Goal: Use online tool/utility: Utilize a website feature to perform a specific function

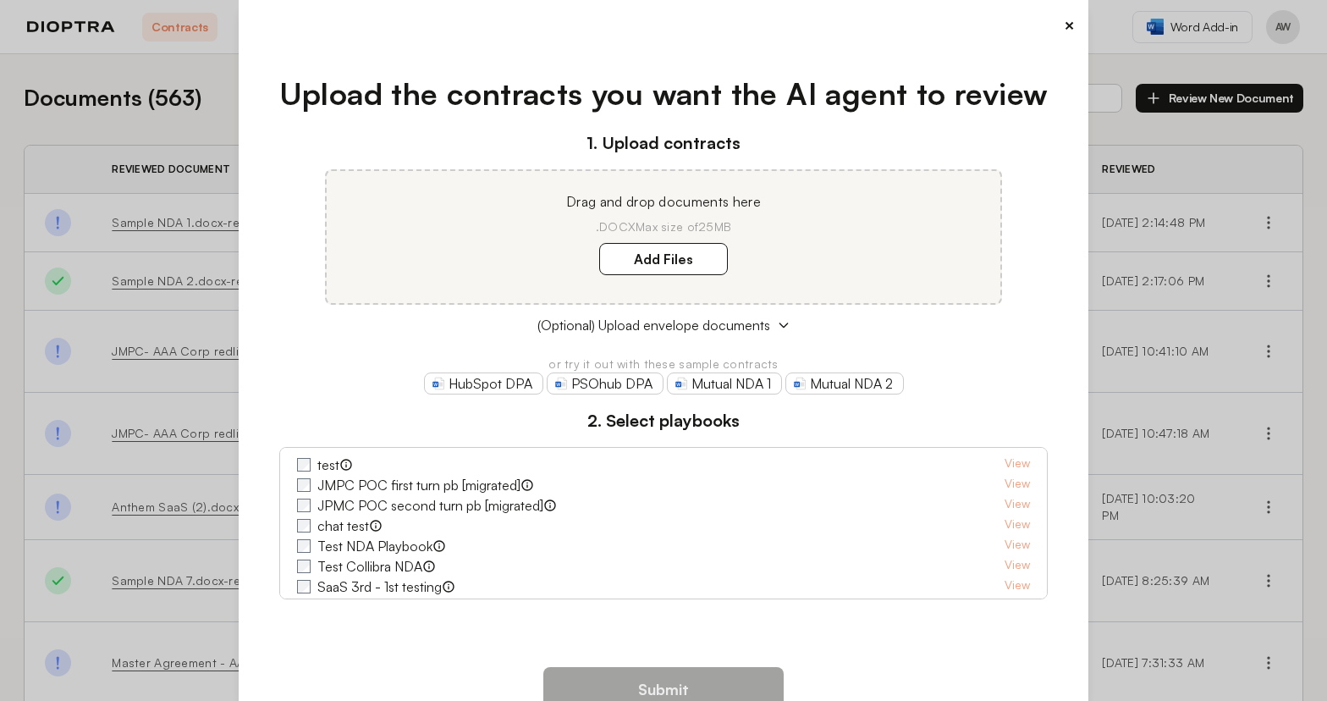
click at [1064, 24] on button "×" at bounding box center [1069, 26] width 11 height 24
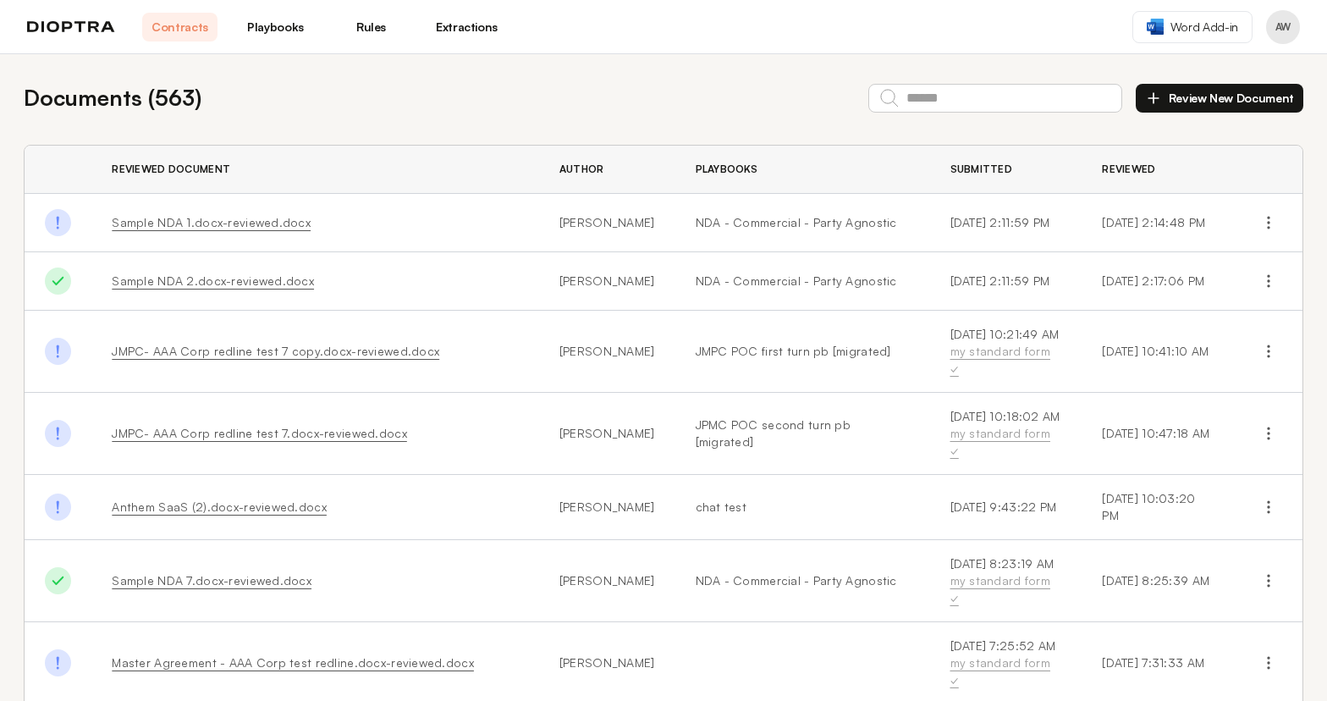
click at [272, 34] on link "Playbooks" at bounding box center [275, 27] width 75 height 29
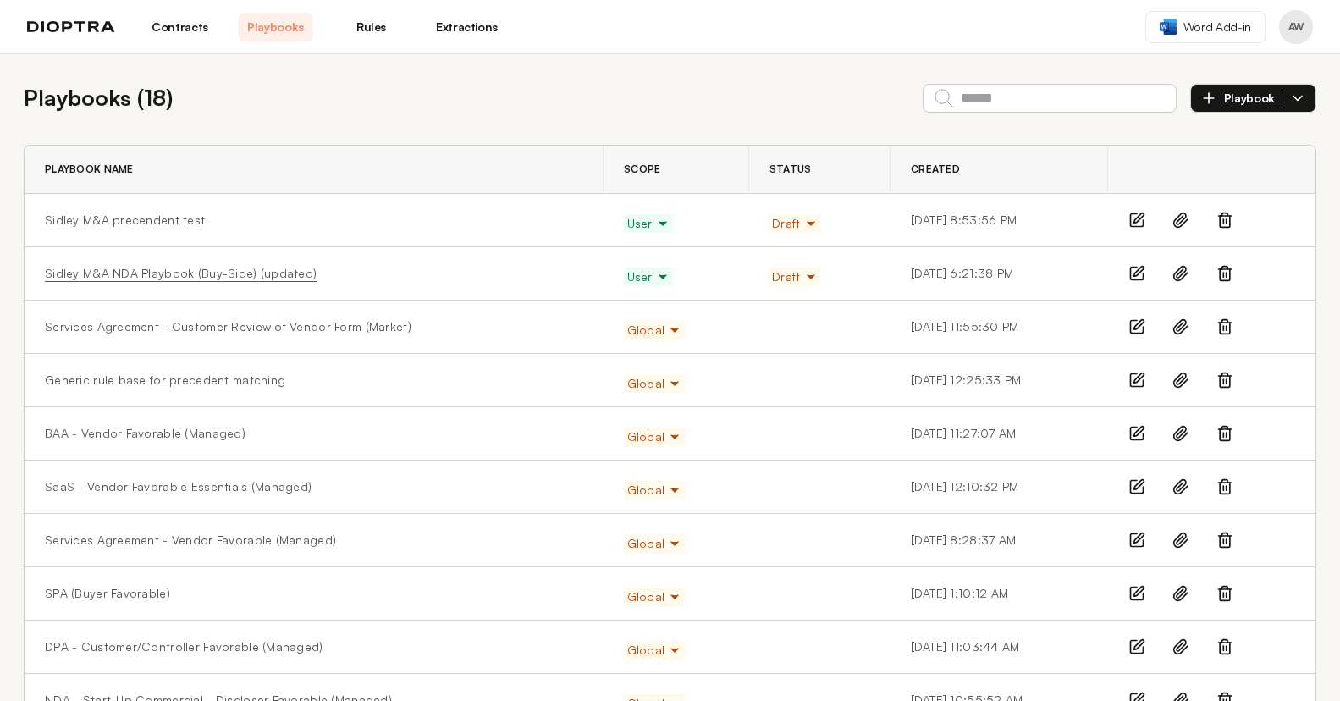
click at [235, 269] on link "Sidley M&A NDA Playbook (Buy-Side) (updated)" at bounding box center [181, 273] width 272 height 17
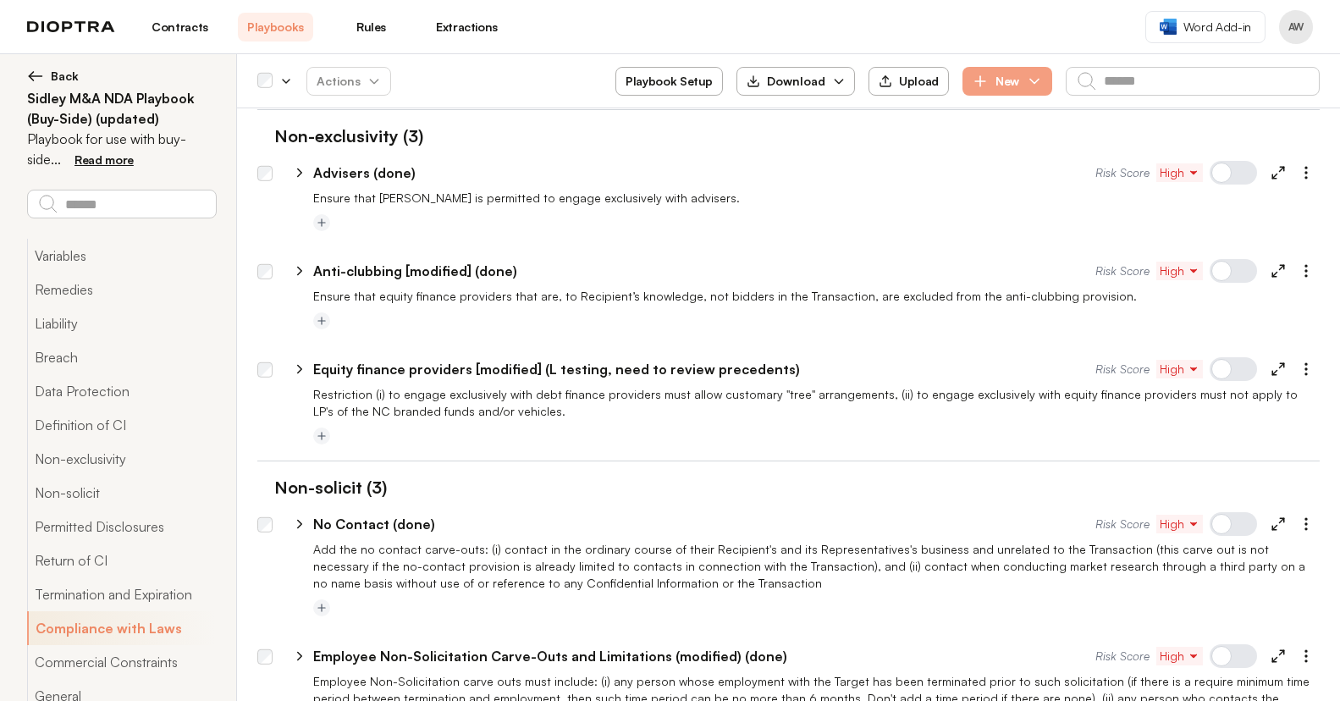
scroll to position [3555, 0]
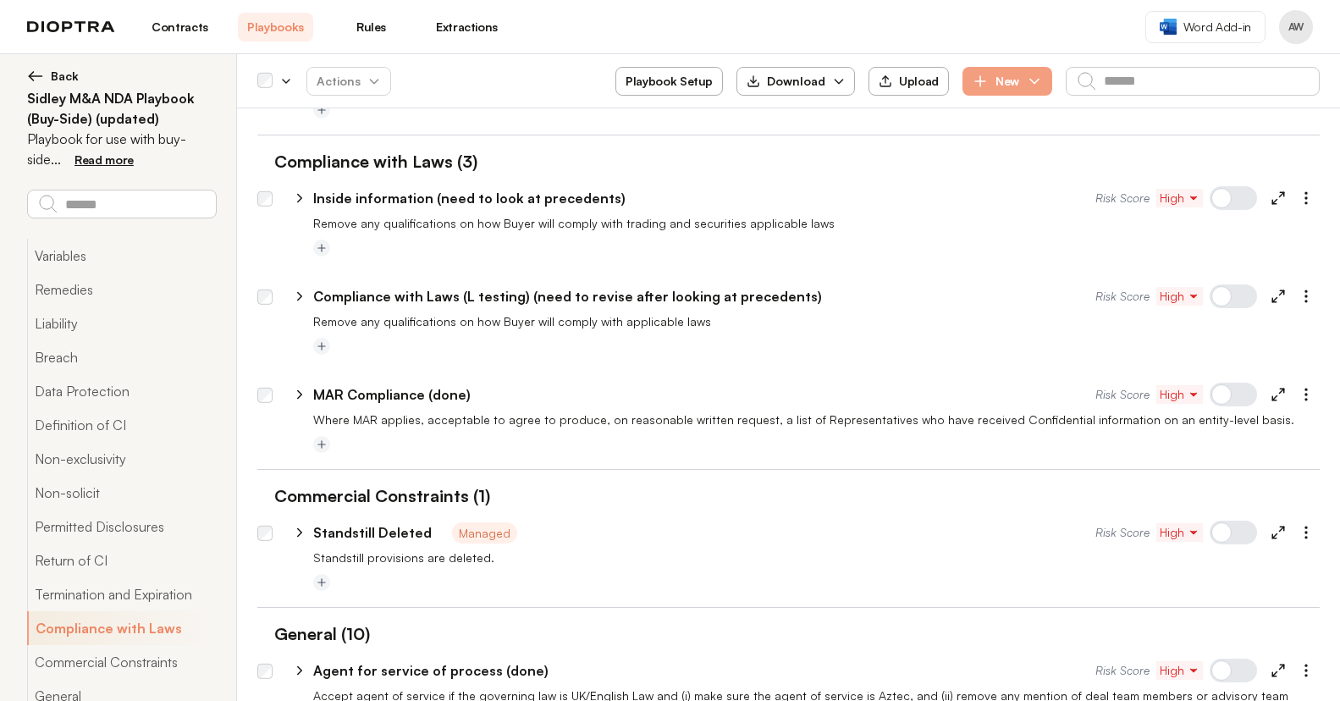
click at [297, 387] on icon at bounding box center [299, 394] width 15 height 15
type textarea "*"
select select "*****"
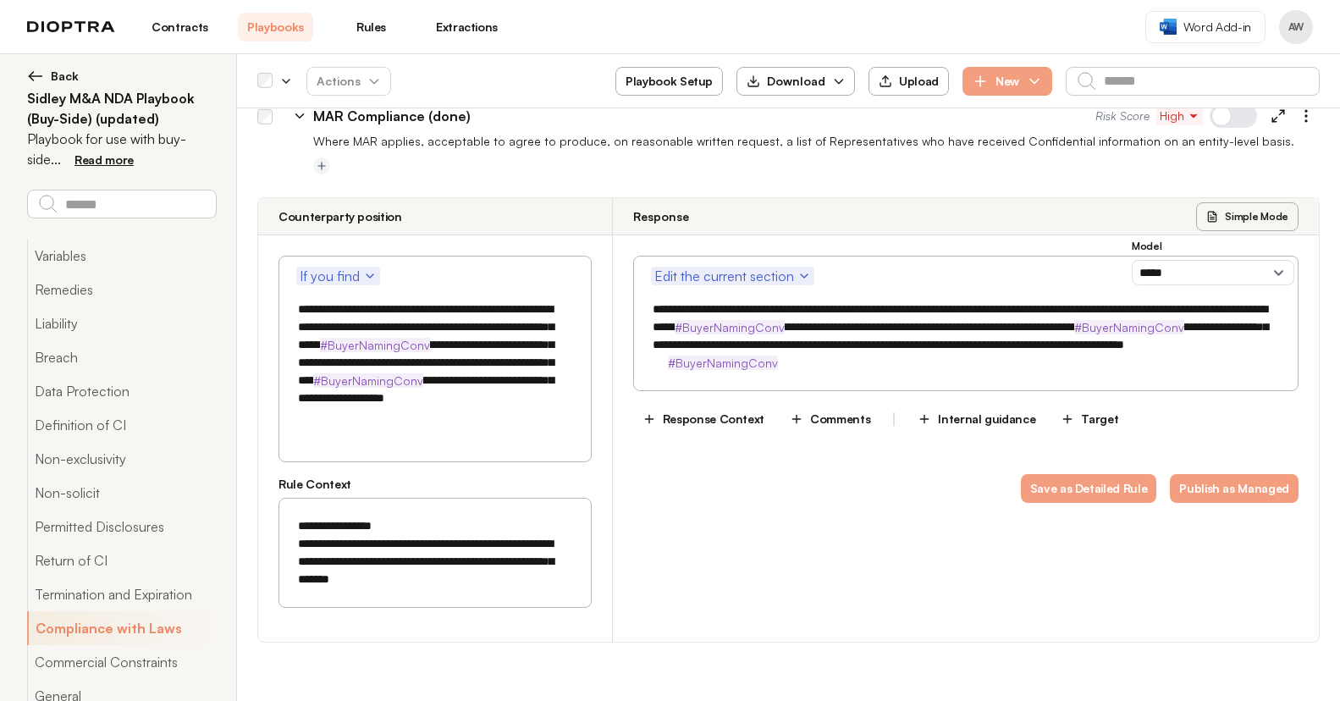
scroll to position [3835, 0]
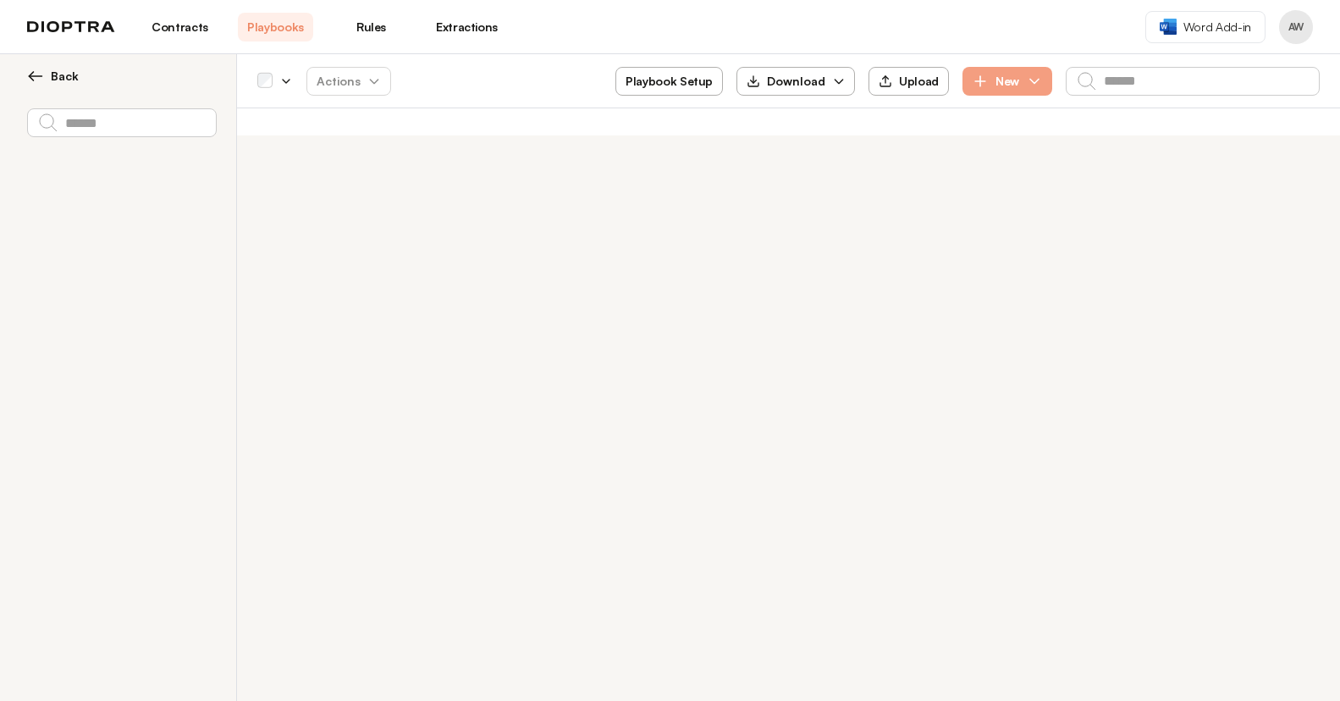
click at [56, 36] on div "Contracts Playbooks Rules Extractions" at bounding box center [265, 27] width 477 height 29
click at [56, 33] on div "Contracts Playbooks Rules Extractions" at bounding box center [265, 27] width 477 height 29
click at [58, 26] on img at bounding box center [71, 27] width 88 height 12
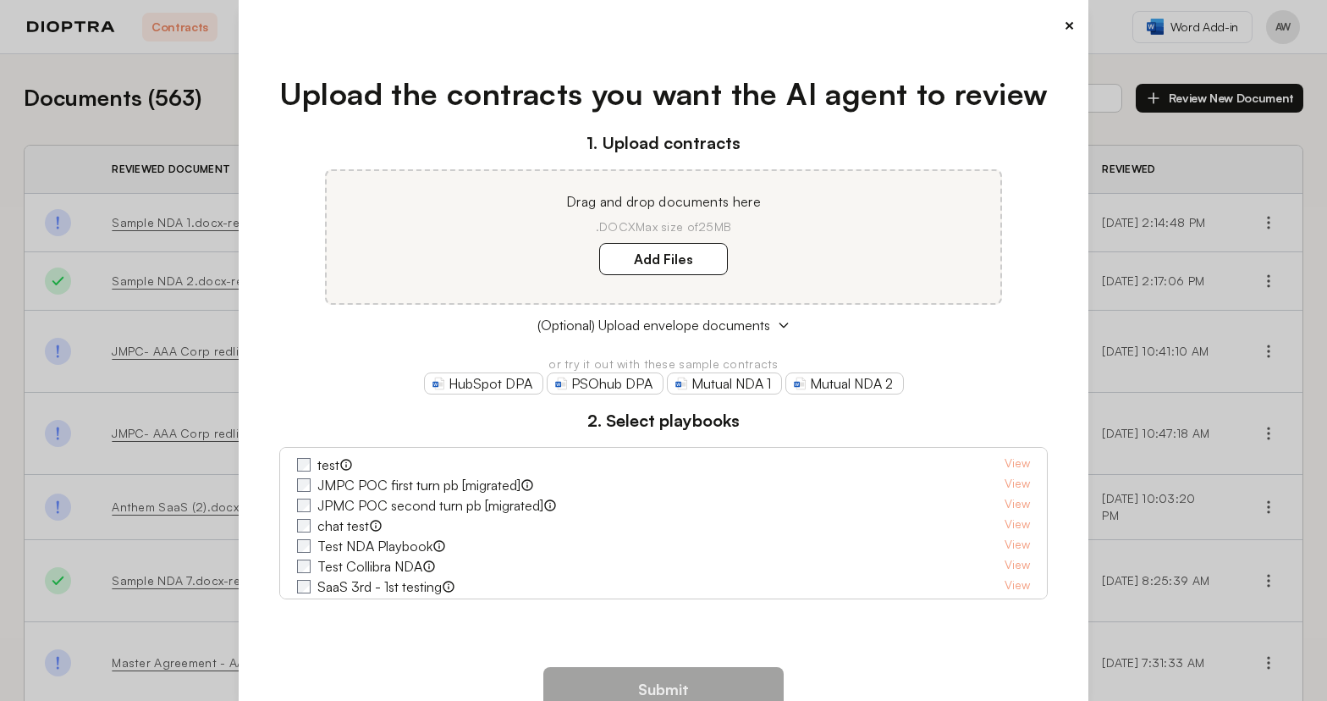
click at [1064, 23] on button "×" at bounding box center [1069, 26] width 11 height 24
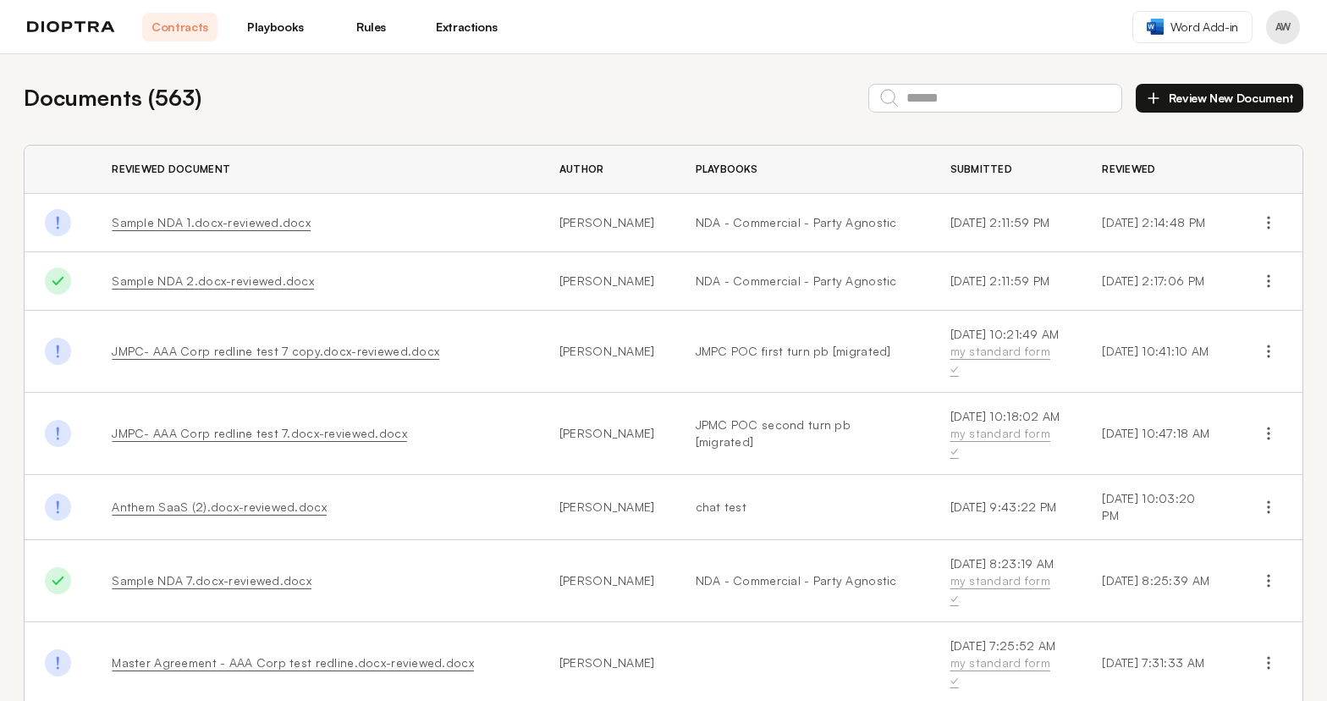
click at [1179, 97] on button "Review New Document" at bounding box center [1220, 98] width 168 height 29
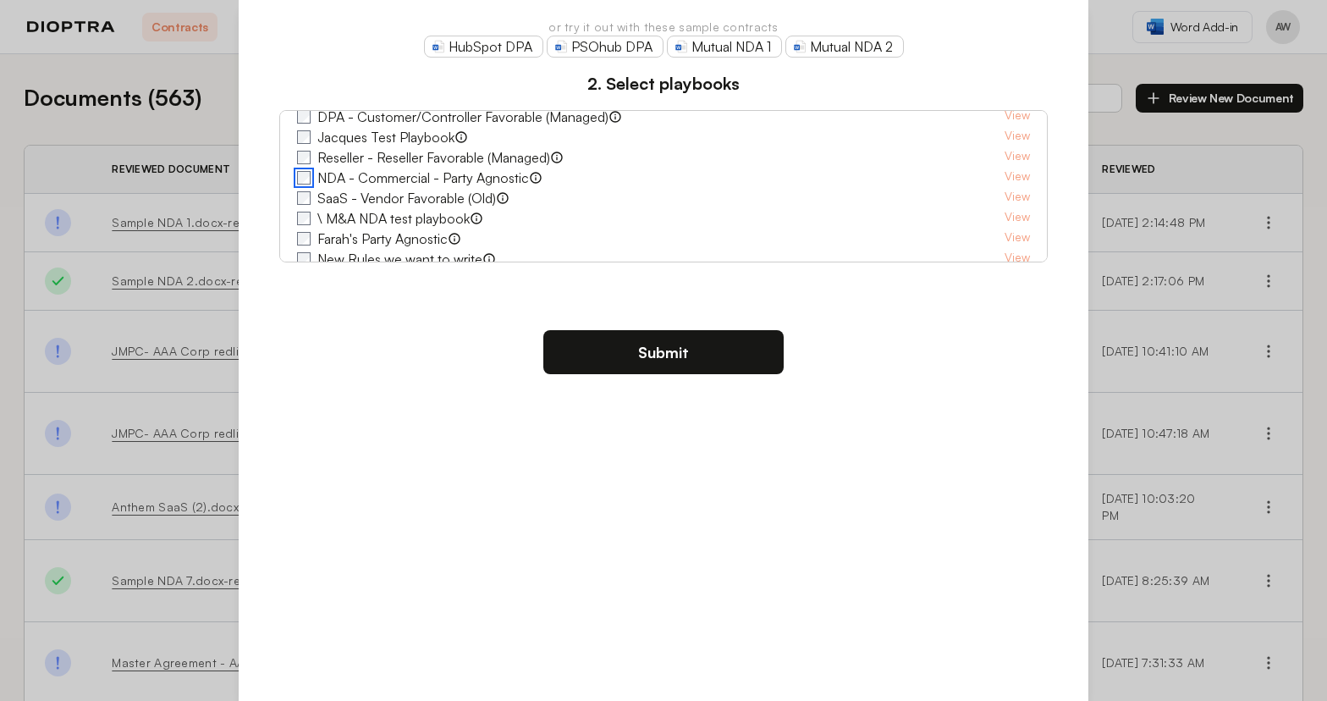
scroll to position [485, 0]
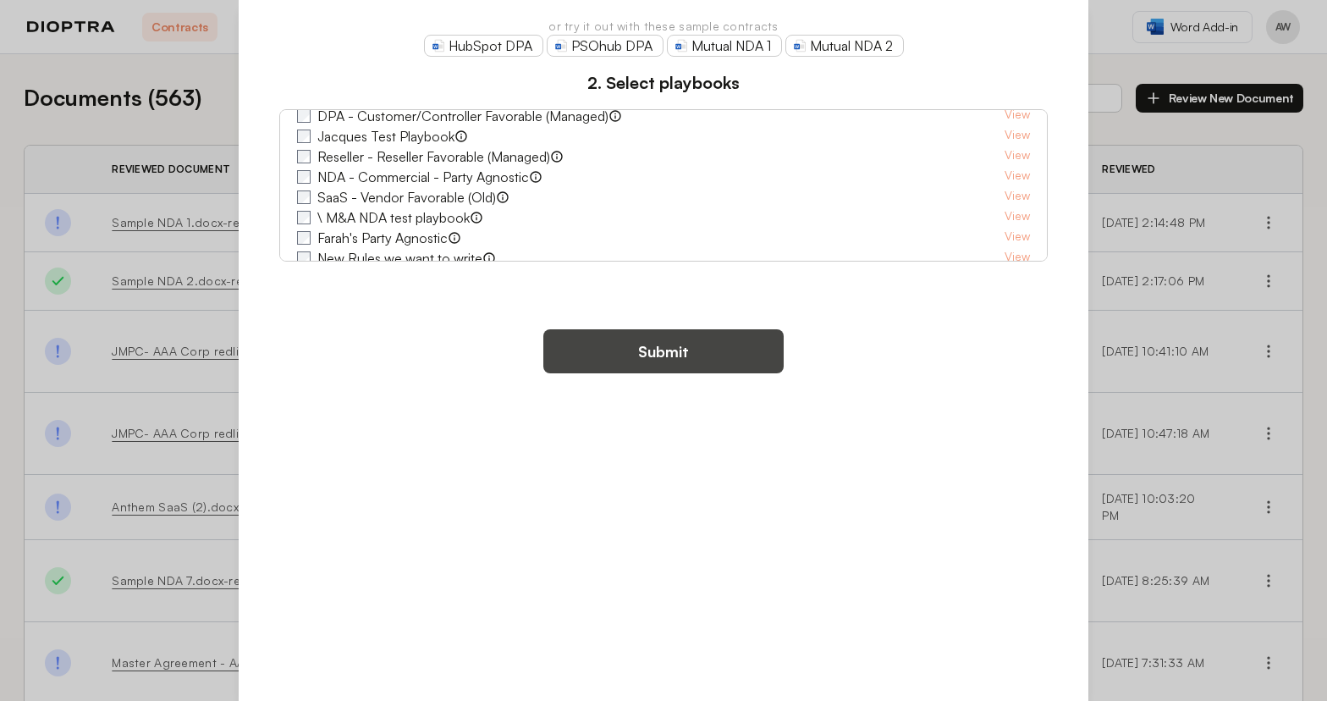
click at [693, 348] on button "Submit" at bounding box center [663, 351] width 240 height 44
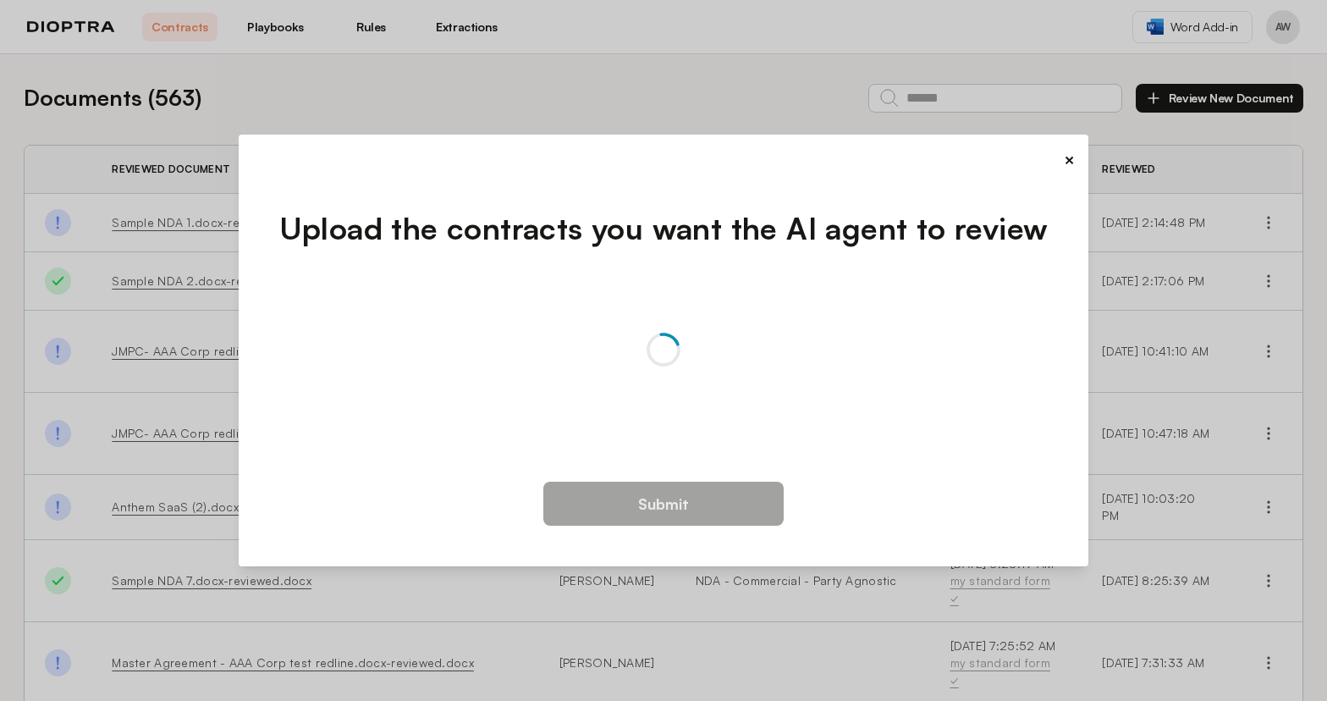
scroll to position [0, 0]
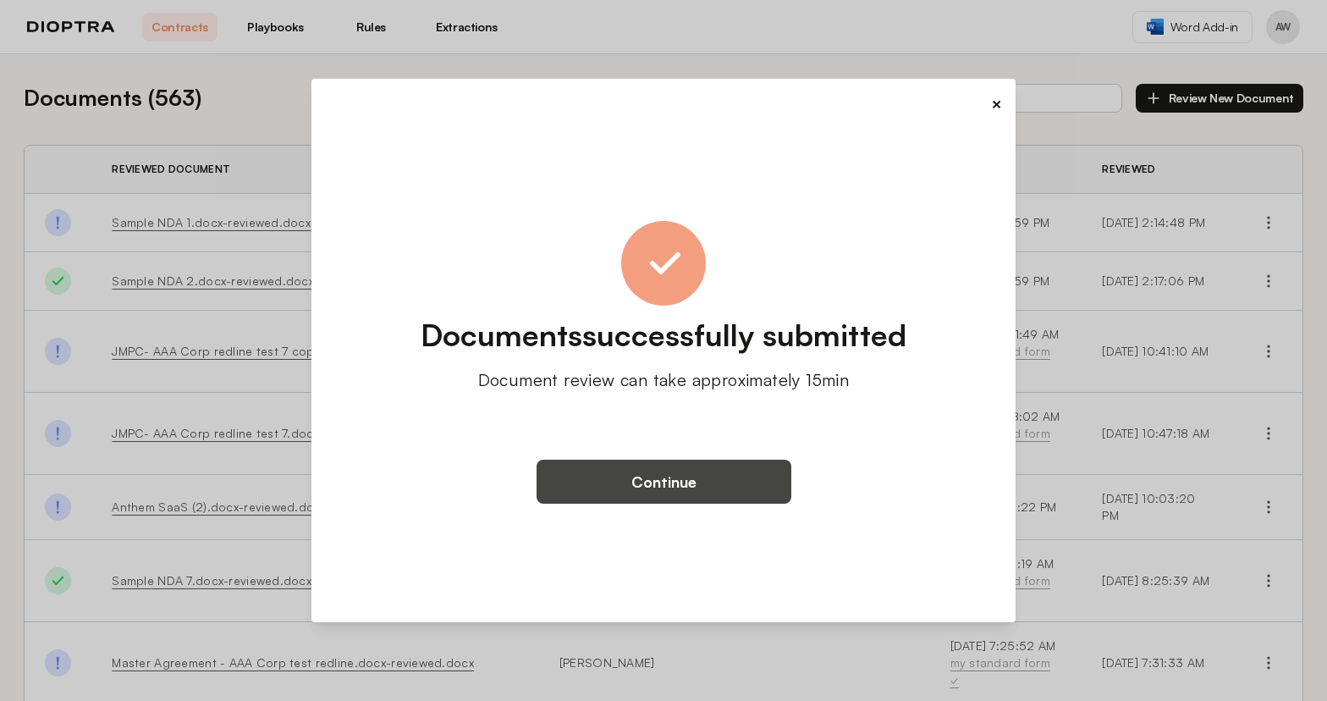
click at [649, 476] on button "Continue" at bounding box center [664, 482] width 255 height 44
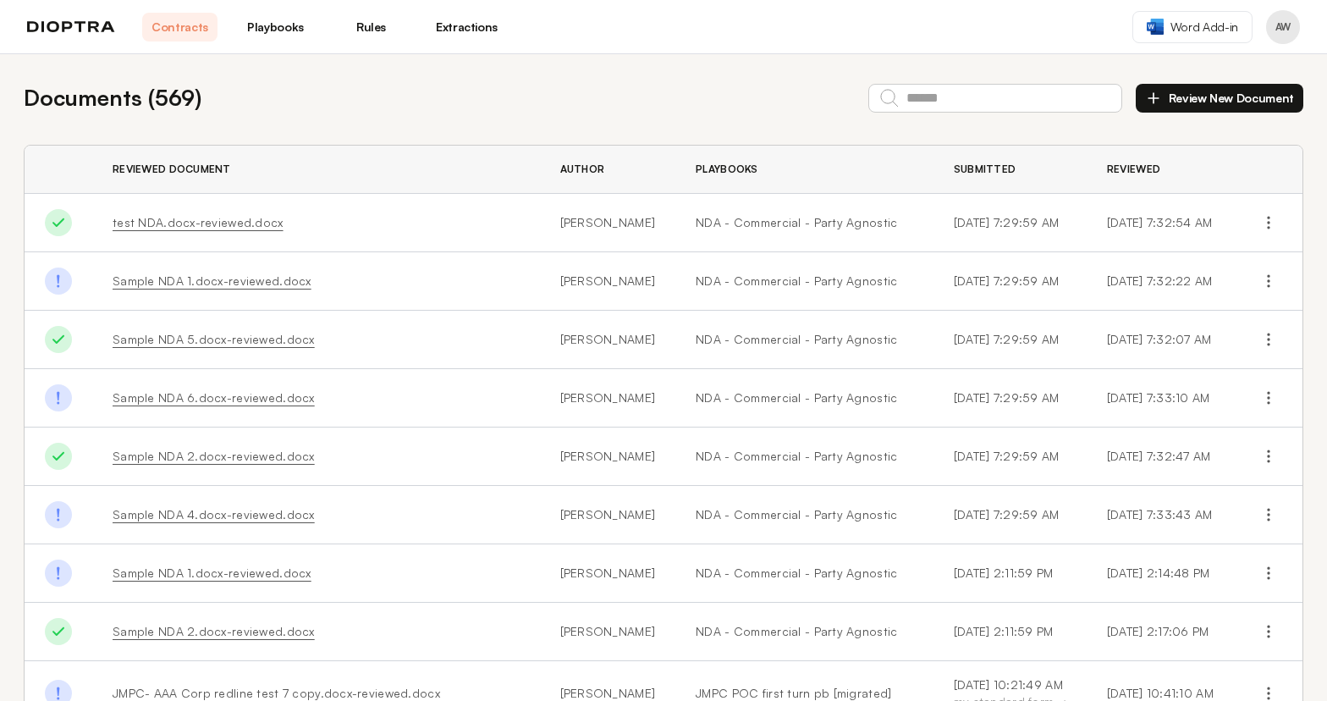
click at [204, 463] on link "Sample NDA 2.docx-reviewed.docx" at bounding box center [214, 456] width 202 height 14
click at [285, 29] on link "Playbooks" at bounding box center [275, 27] width 75 height 29
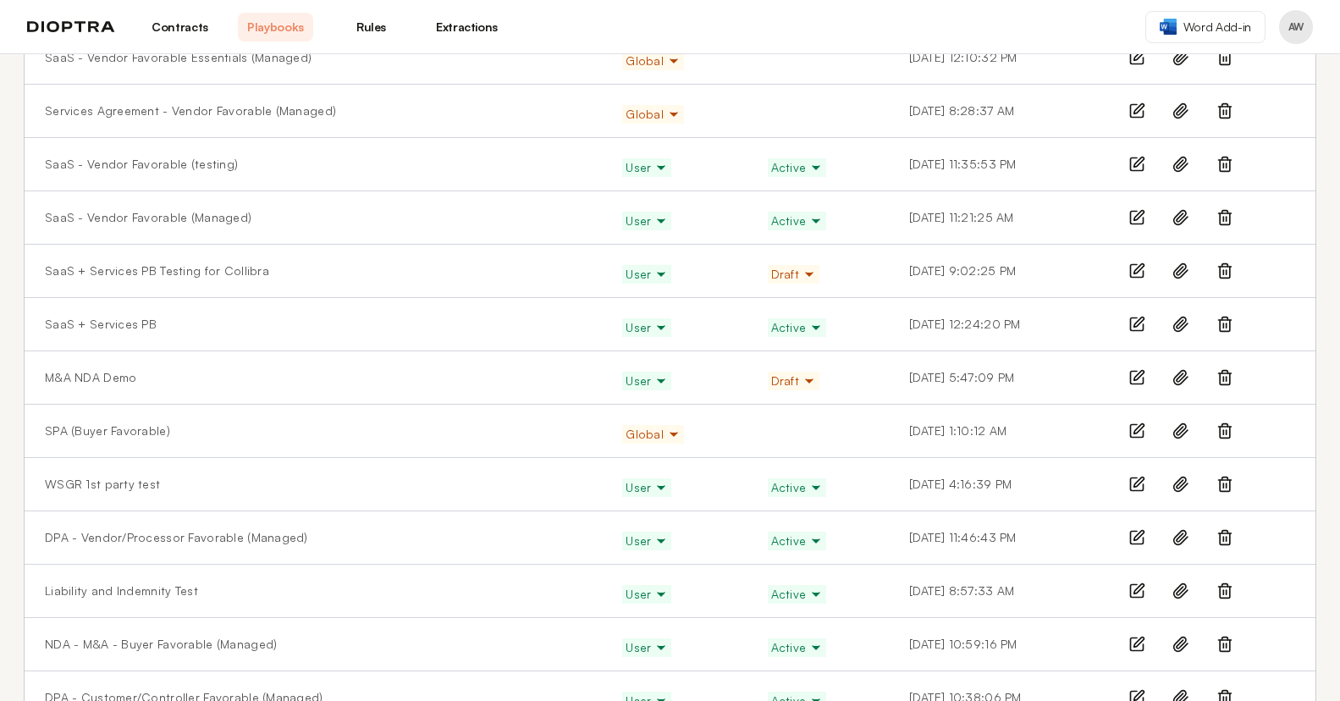
scroll to position [1656, 0]
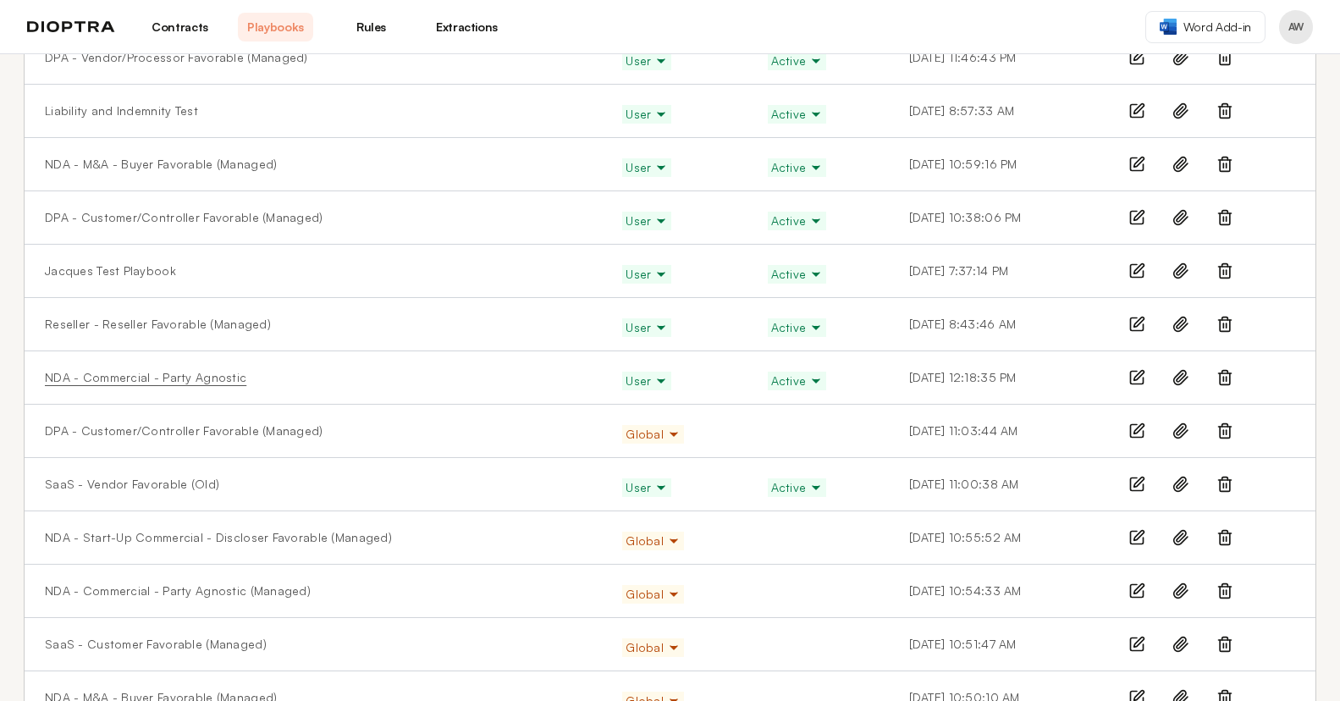
click at [190, 373] on link "NDA - Commercial - Party Agnostic" at bounding box center [145, 377] width 201 height 17
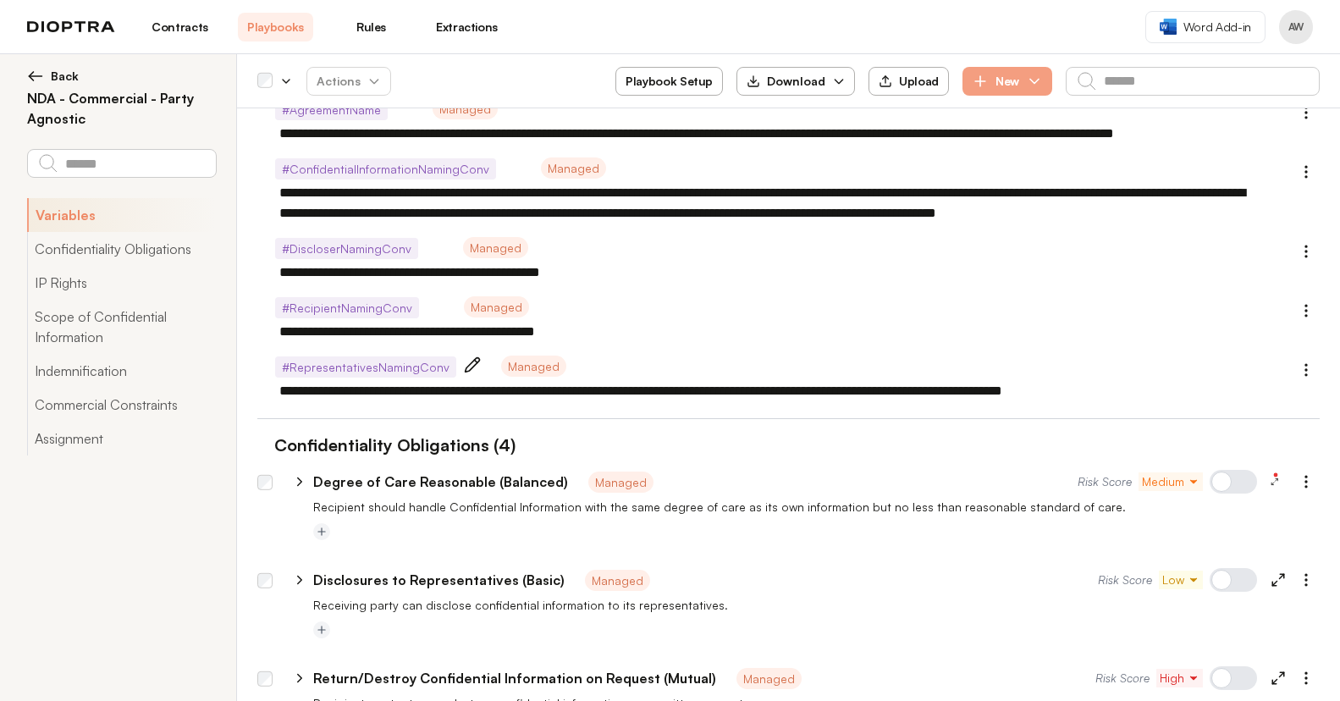
scroll to position [69, 0]
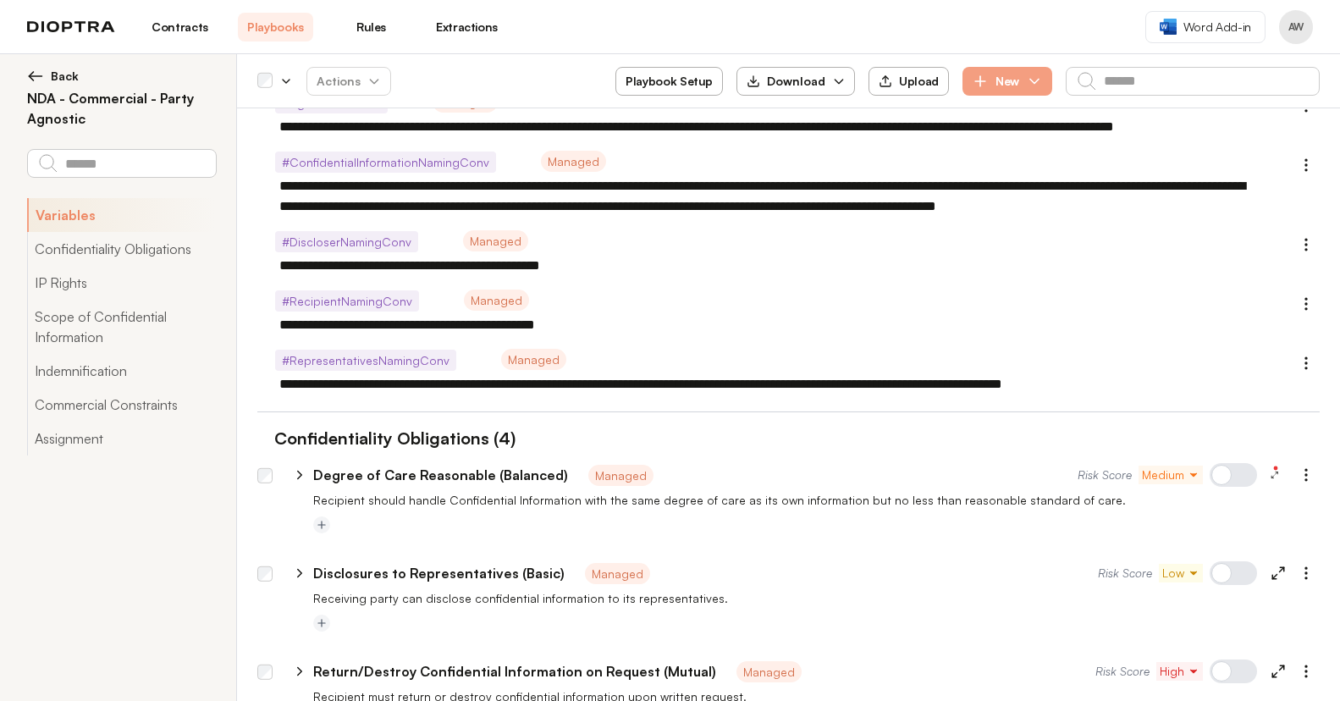
click at [299, 475] on icon at bounding box center [299, 474] width 15 height 15
type textarea "*"
select select "******"
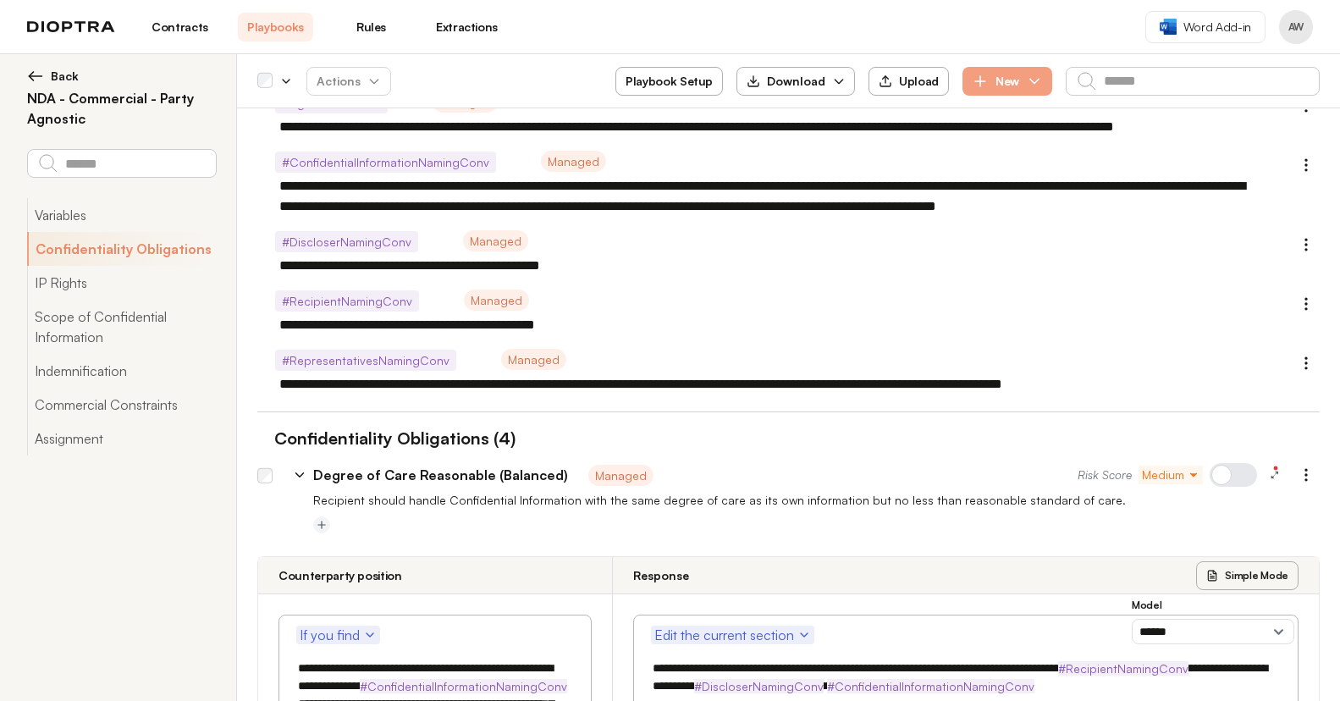
type textarea "*"
click at [190, 22] on link "Contracts" at bounding box center [179, 27] width 75 height 29
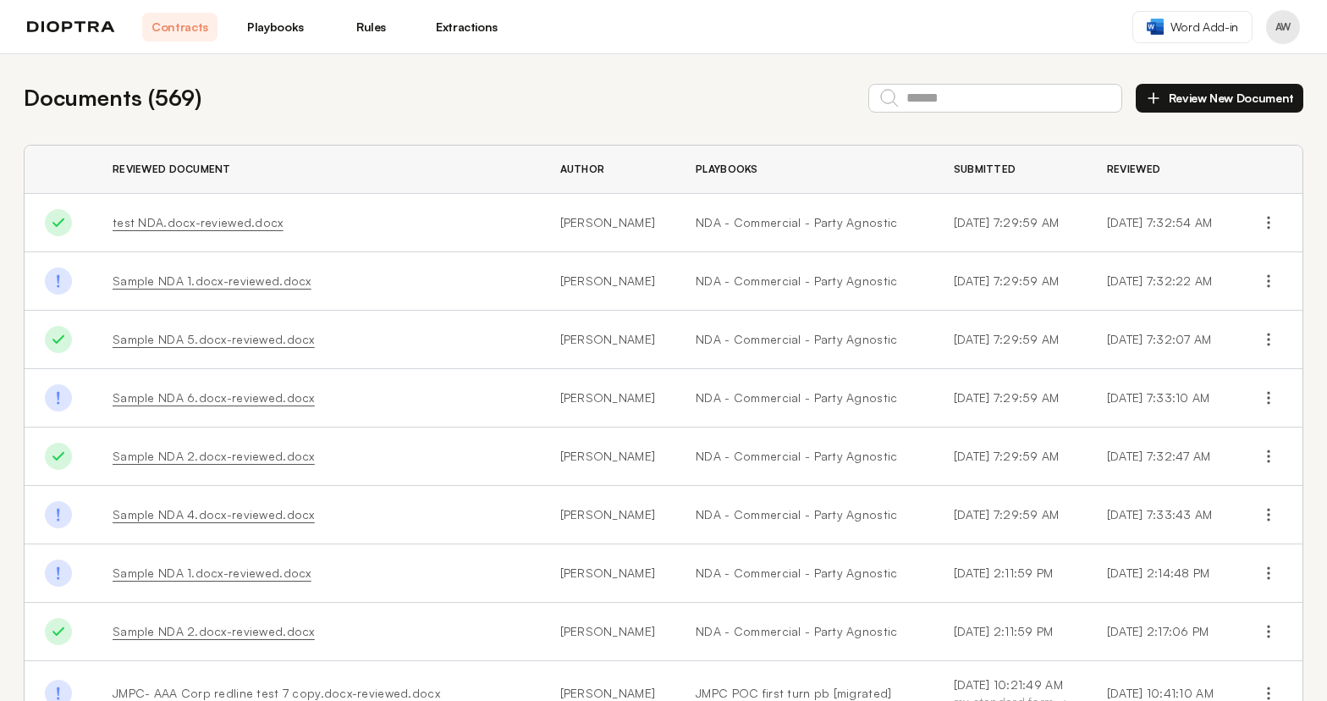
click at [176, 521] on link "Sample NDA 4.docx-reviewed.docx" at bounding box center [214, 514] width 202 height 14
click at [234, 463] on link "Sample NDA 2.docx-reviewed.docx" at bounding box center [214, 456] width 202 height 14
click at [219, 405] on link "Sample NDA 6.docx-reviewed.docx" at bounding box center [214, 397] width 202 height 14
click at [215, 346] on link "Sample NDA 5.docx-reviewed.docx" at bounding box center [214, 339] width 202 height 14
click at [226, 288] on link "Sample NDA 1.docx-reviewed.docx" at bounding box center [212, 280] width 199 height 14
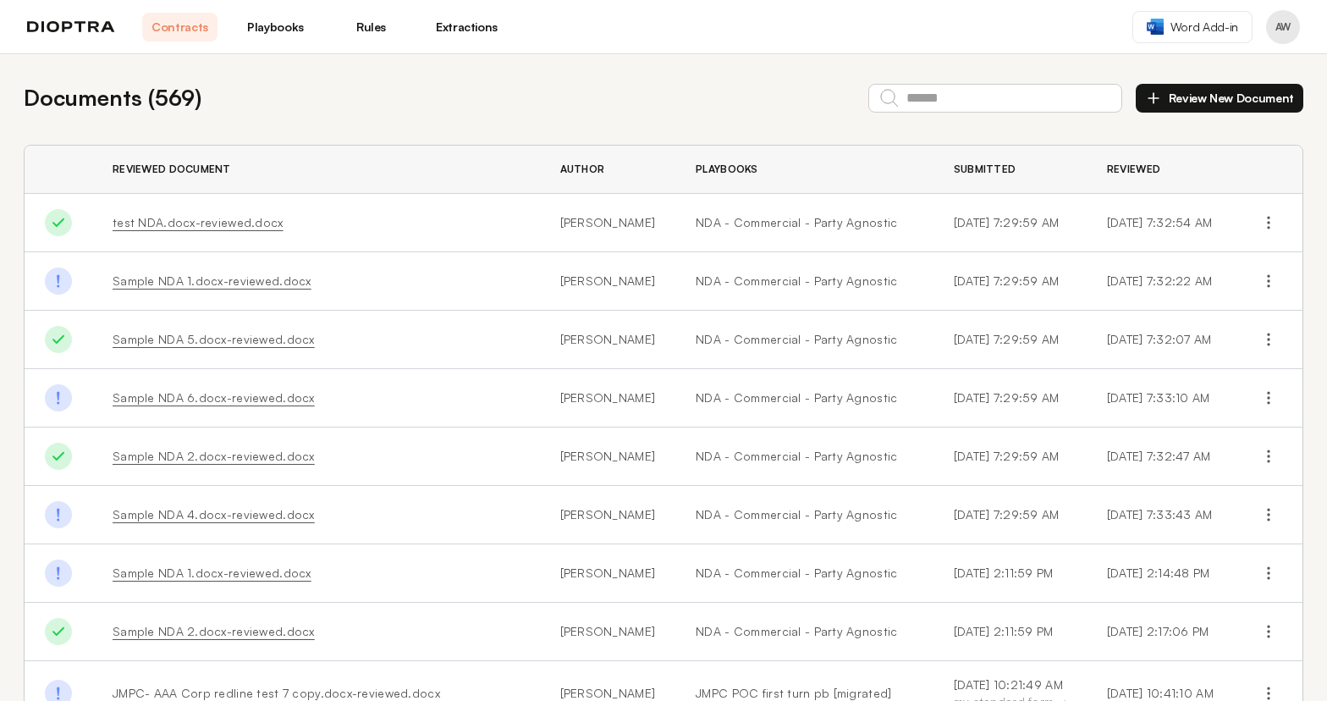
click at [216, 227] on link "test NDA.docx-reviewed.docx" at bounding box center [198, 222] width 171 height 14
